Goal: Communication & Community: Answer question/provide support

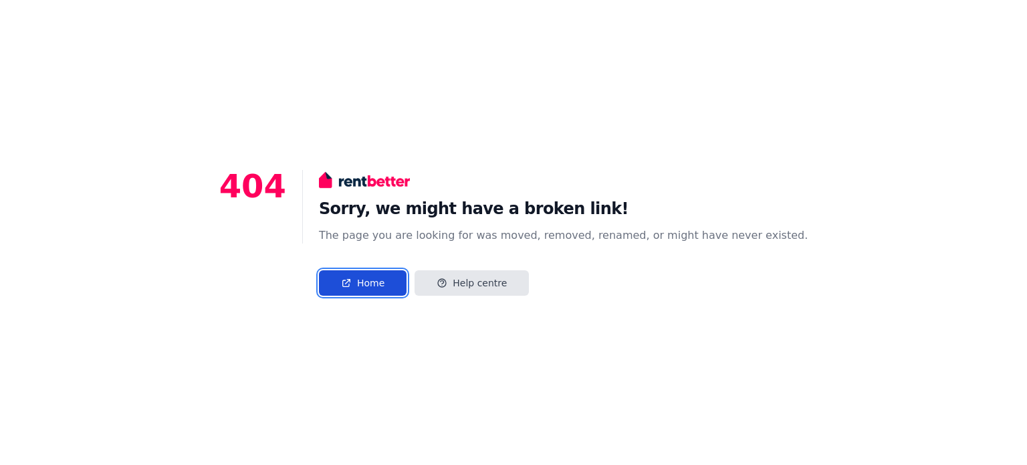
click at [396, 286] on link "Home" at bounding box center [363, 282] width 88 height 25
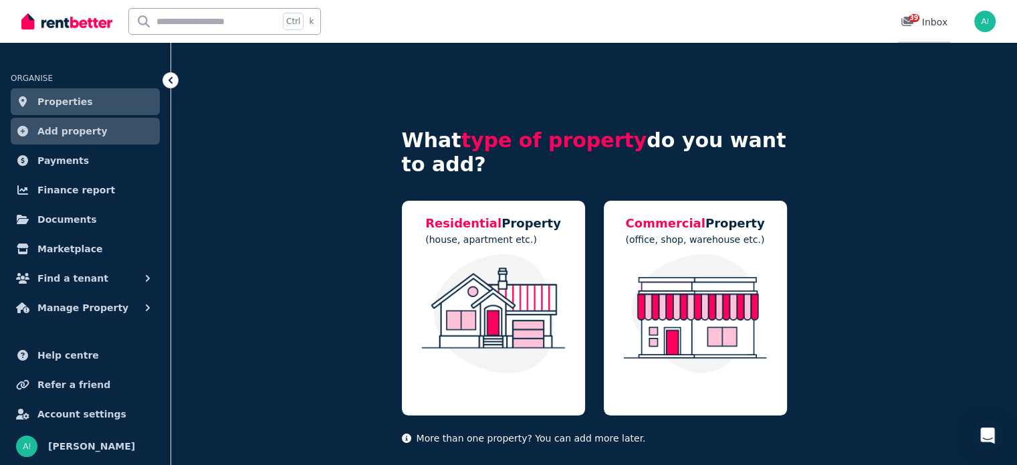
click at [928, 22] on div "39 Inbox" at bounding box center [924, 21] width 47 height 13
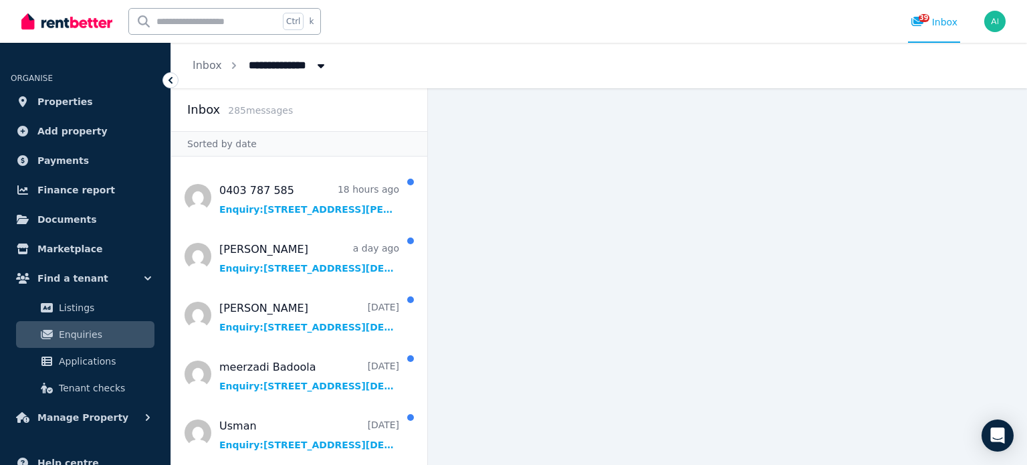
scroll to position [468, 0]
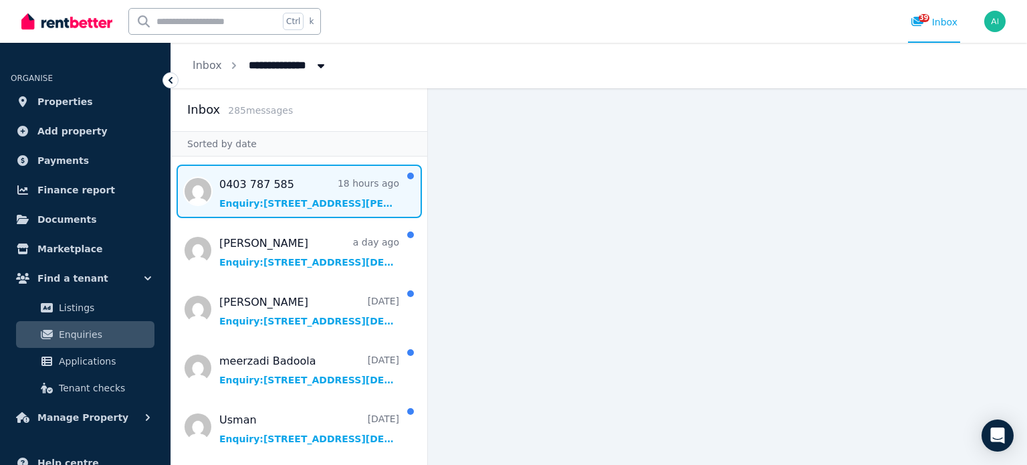
click at [276, 194] on span "Message list" at bounding box center [299, 191] width 256 height 53
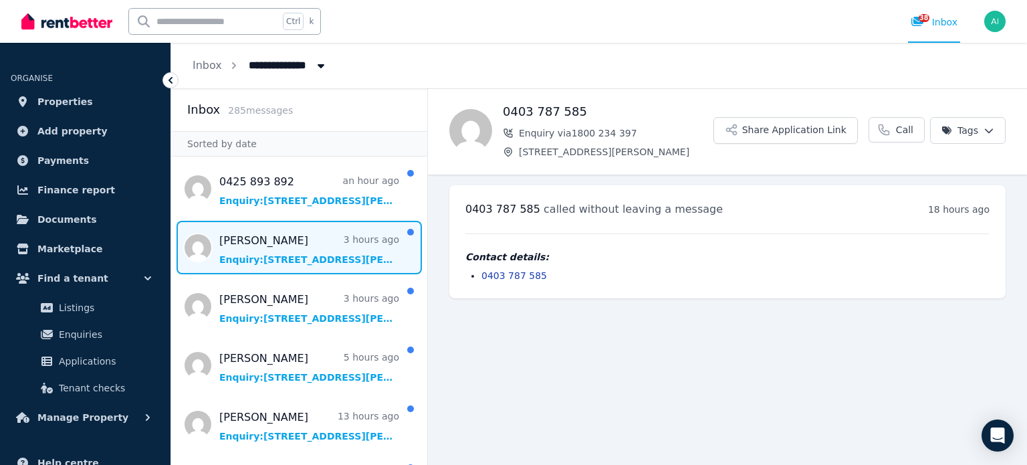
click at [300, 248] on span "Message list" at bounding box center [299, 247] width 256 height 53
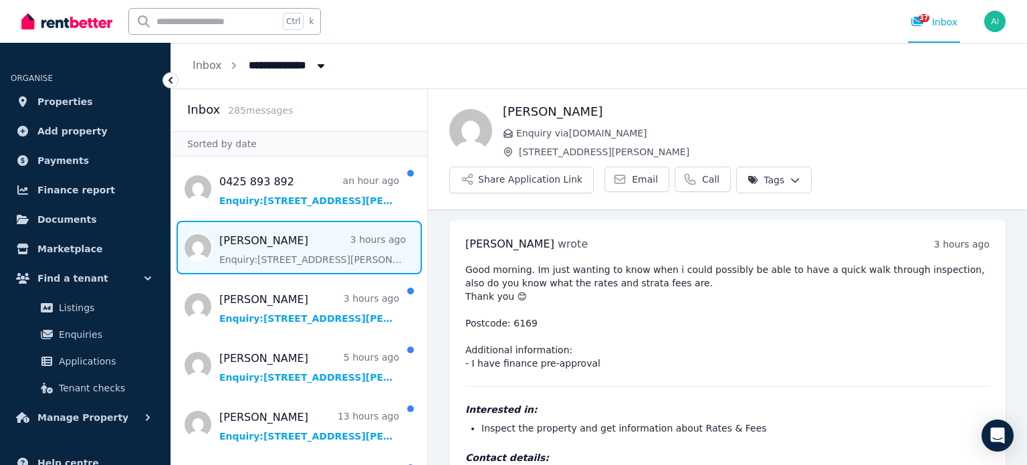
scroll to position [60, 0]
